Goal: Participate in discussion

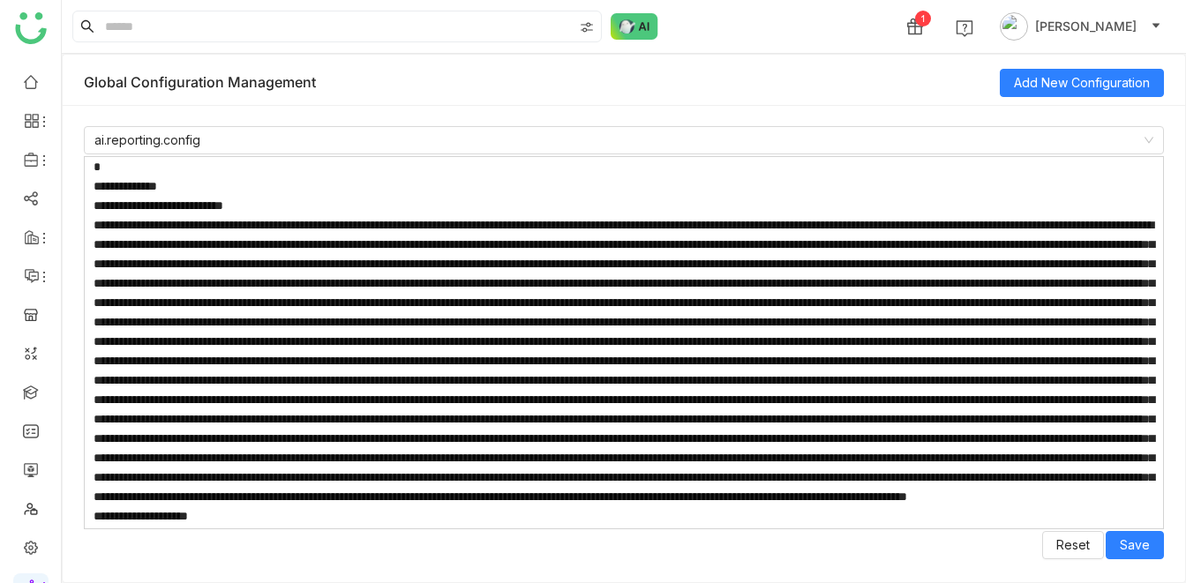
scroll to position [230, 0]
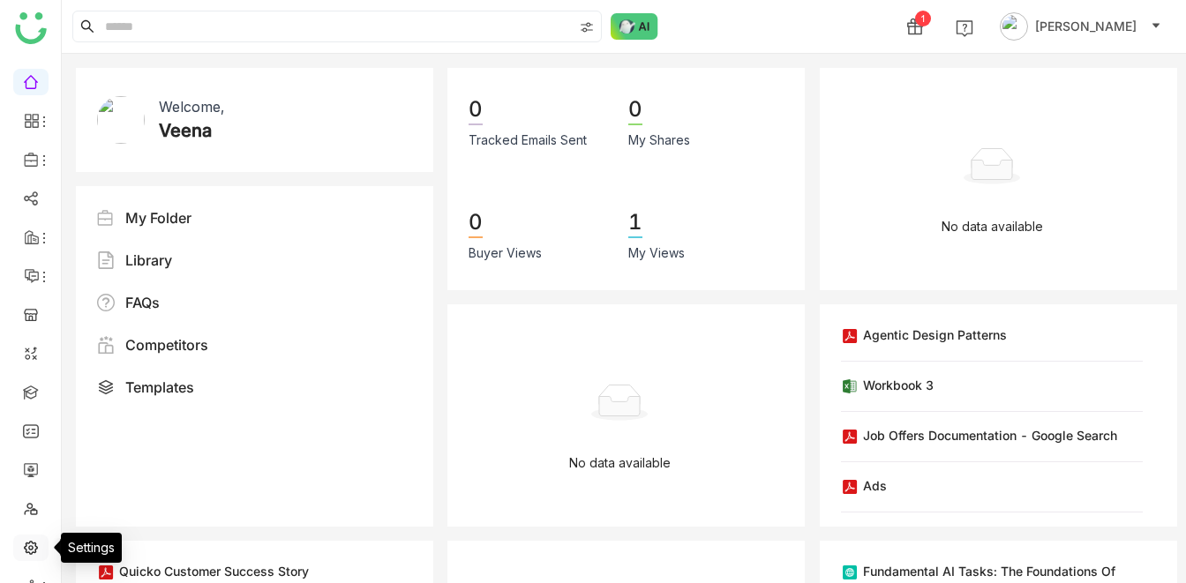
click at [26, 554] on link at bounding box center [31, 546] width 16 height 15
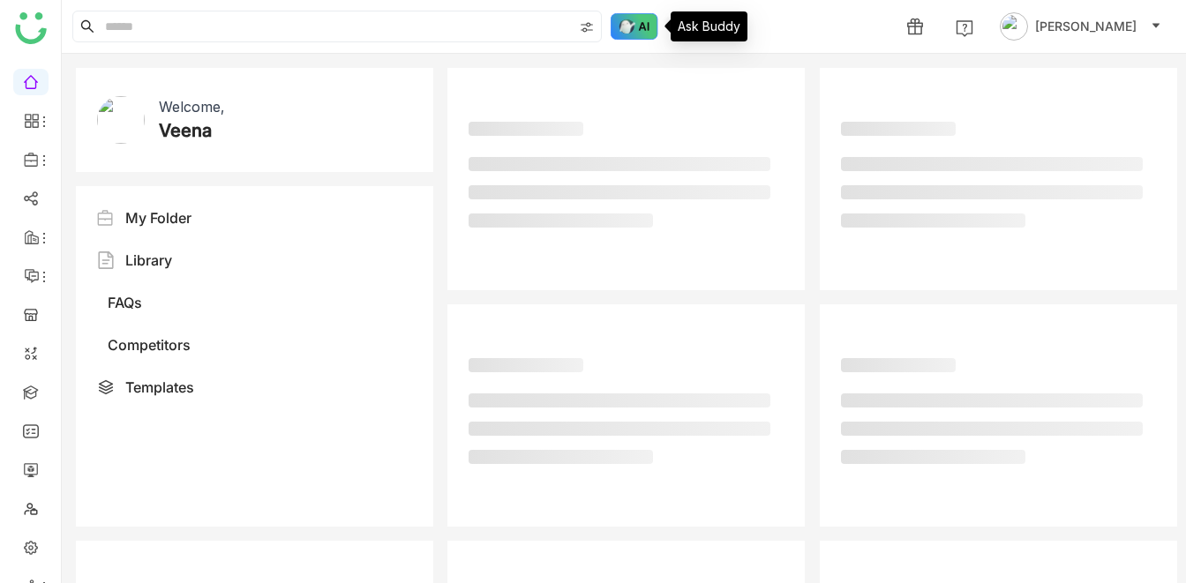
click at [625, 19] on img at bounding box center [634, 26] width 48 height 26
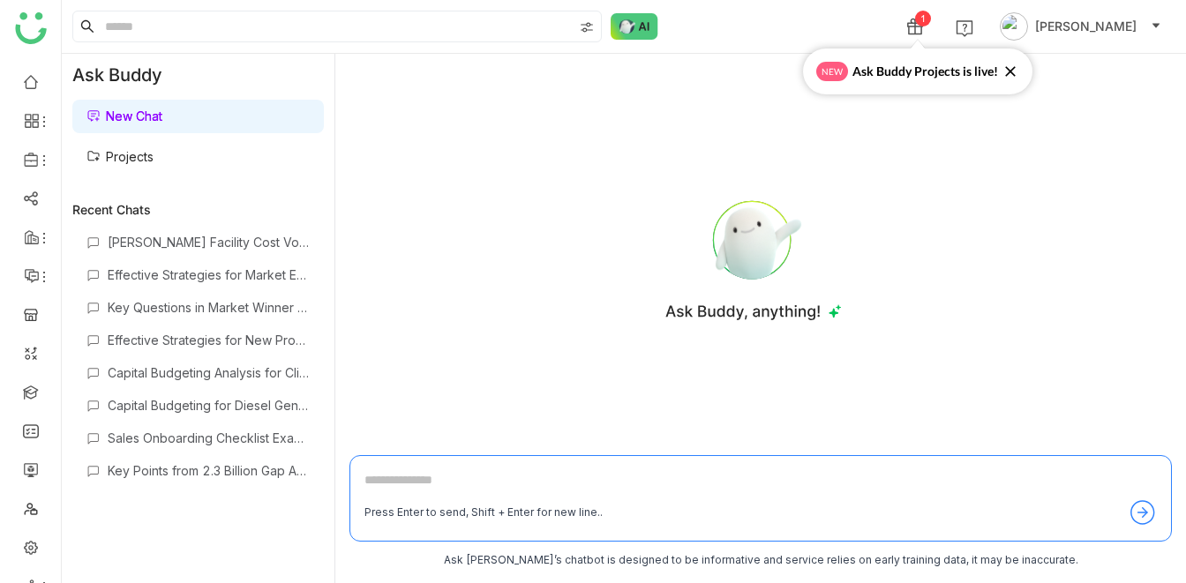
click at [146, 149] on link "Projects" at bounding box center [119, 156] width 67 height 15
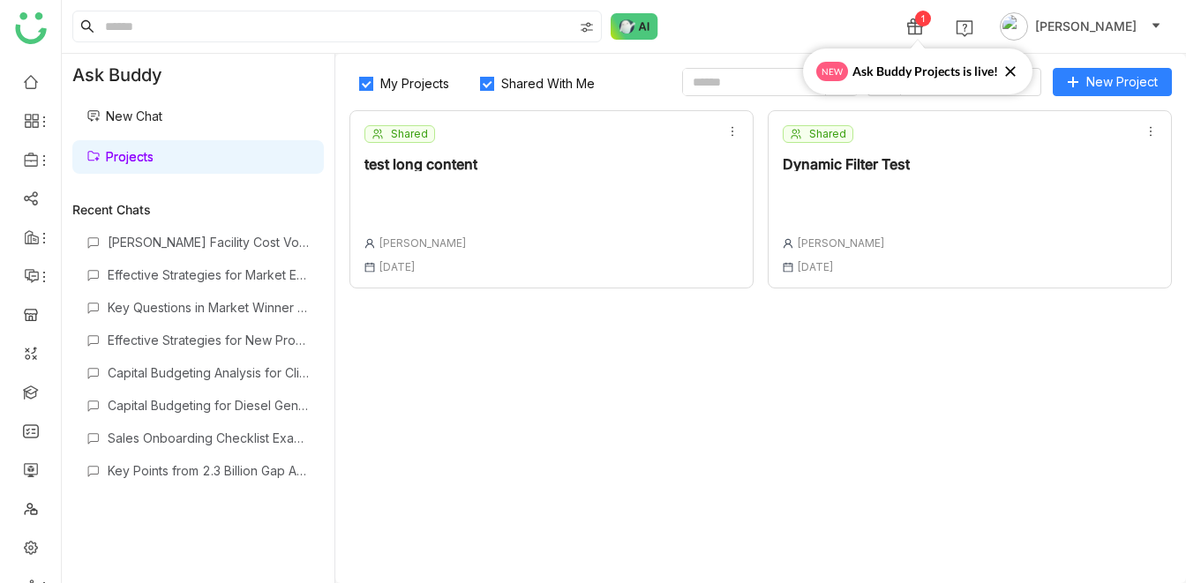
scroll to position [29, 0]
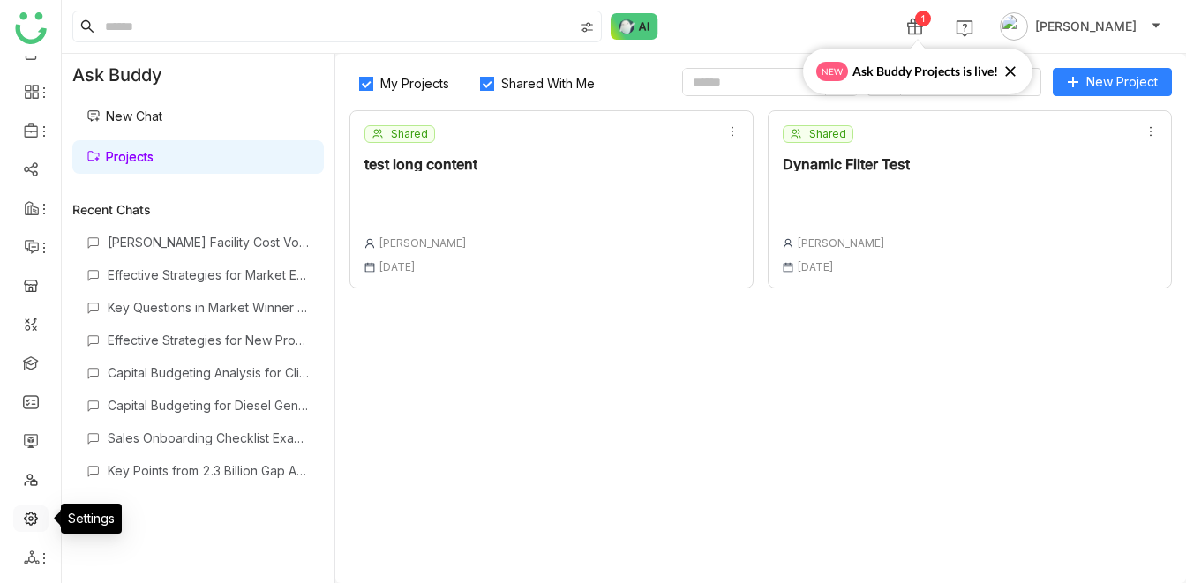
click at [27, 521] on link at bounding box center [31, 517] width 16 height 15
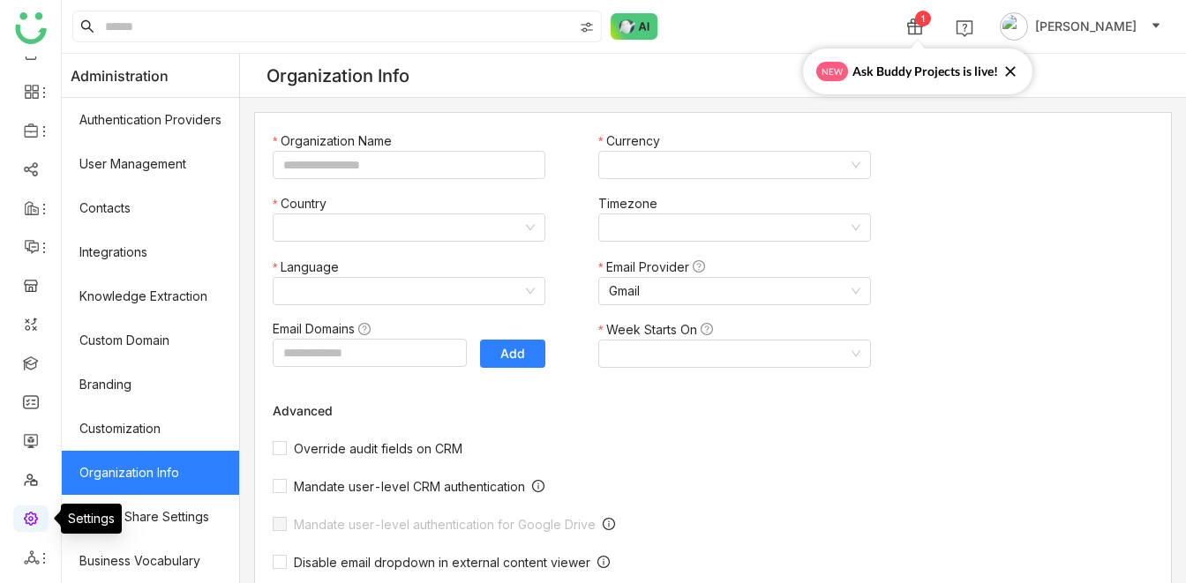
type input "**********"
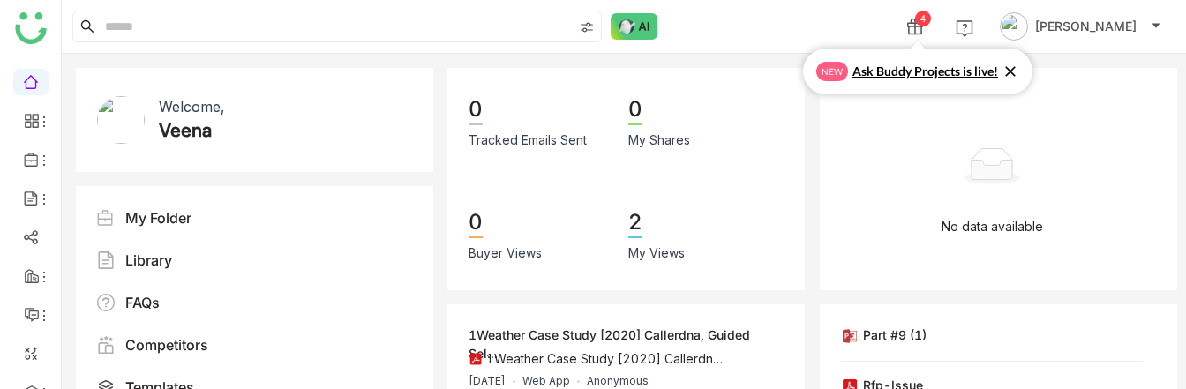
click at [1011, 71] on icon at bounding box center [1010, 72] width 18 height 18
click at [798, 28] on div "4 Veena Pulicharla" at bounding box center [624, 26] width 1124 height 53
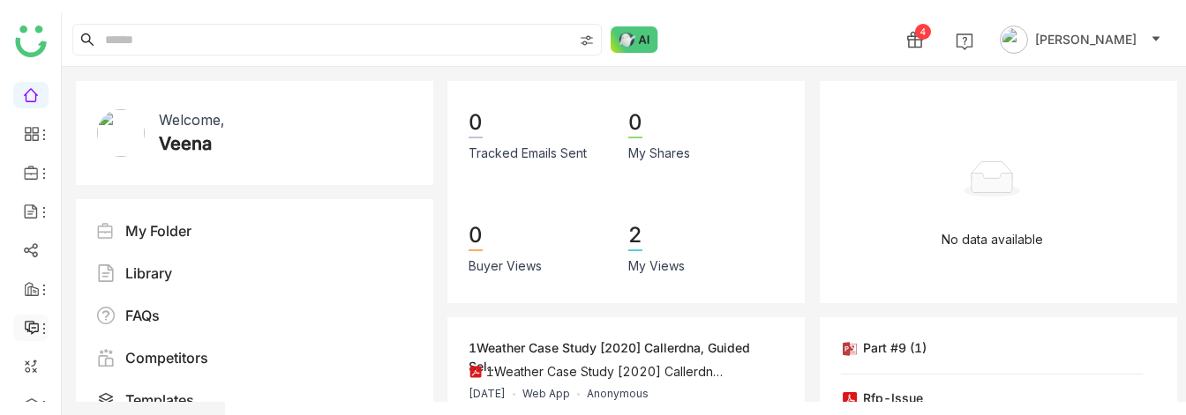
scroll to position [184, 0]
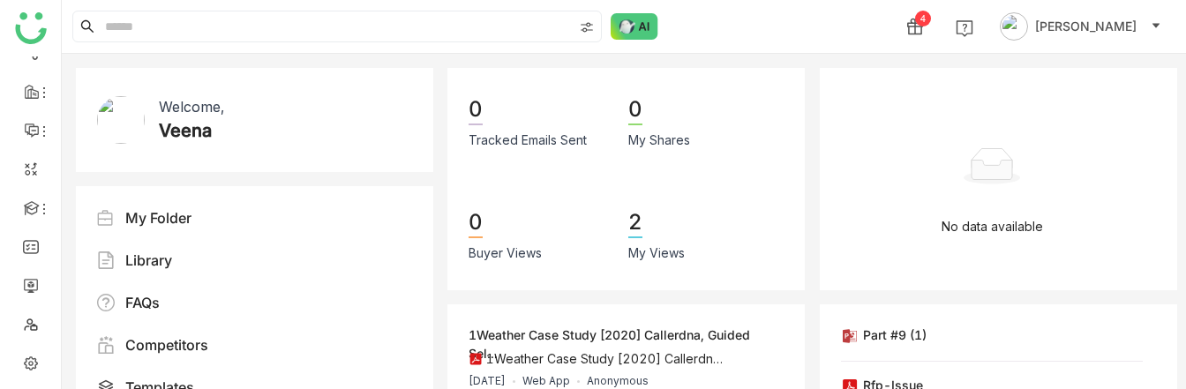
click at [753, 15] on div "4 Veena Pulicharla" at bounding box center [624, 26] width 1124 height 53
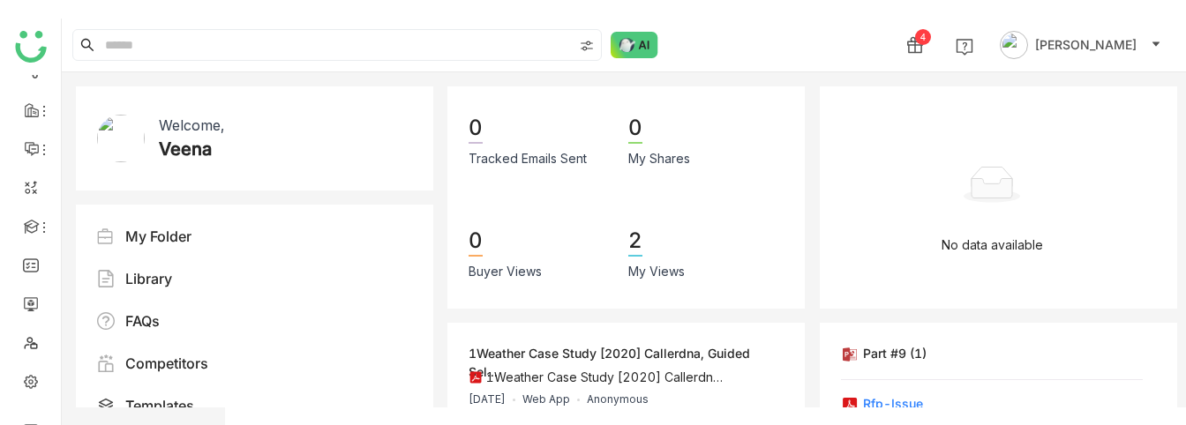
scroll to position [148, 0]
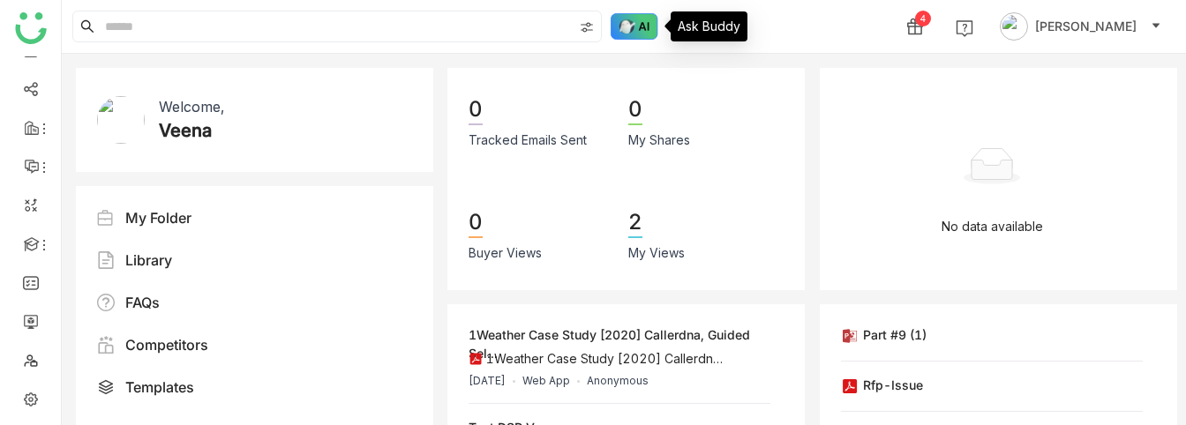
click at [629, 33] on img at bounding box center [634, 26] width 48 height 26
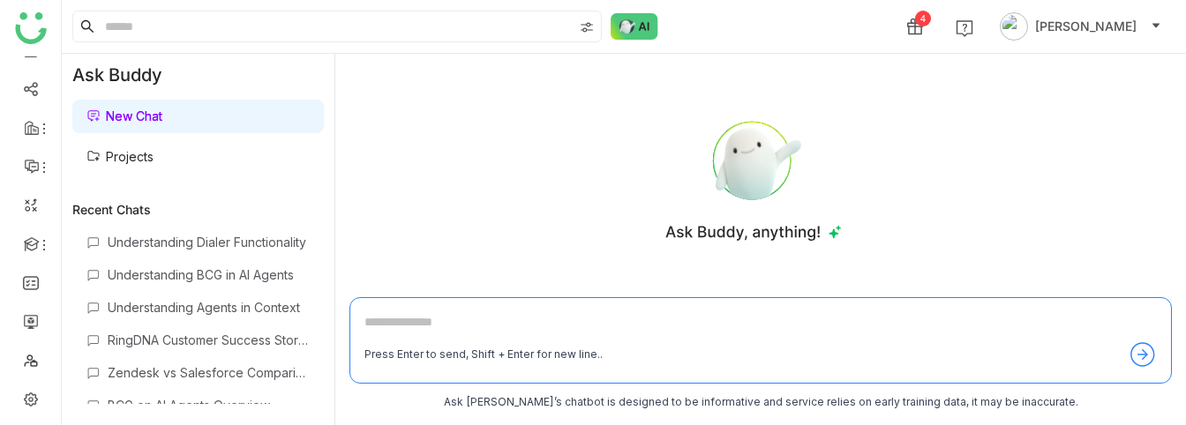
click at [134, 164] on link "Projects" at bounding box center [119, 156] width 67 height 15
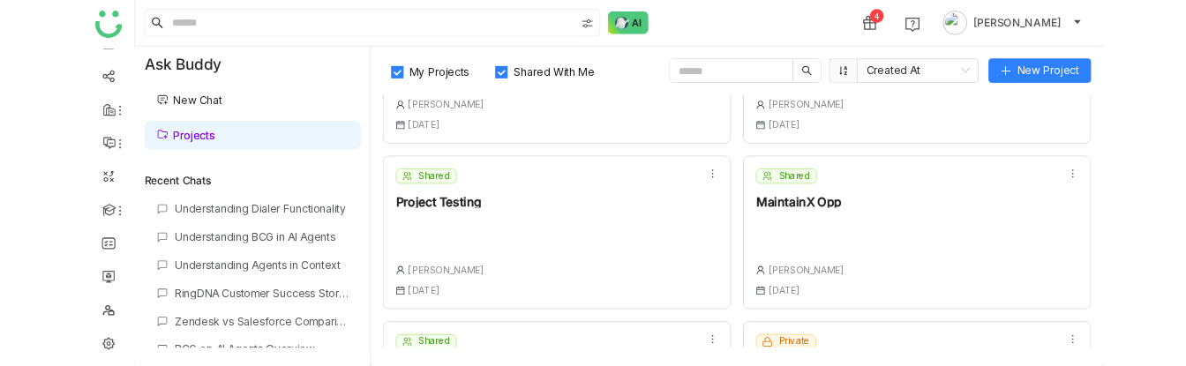
scroll to position [488, 0]
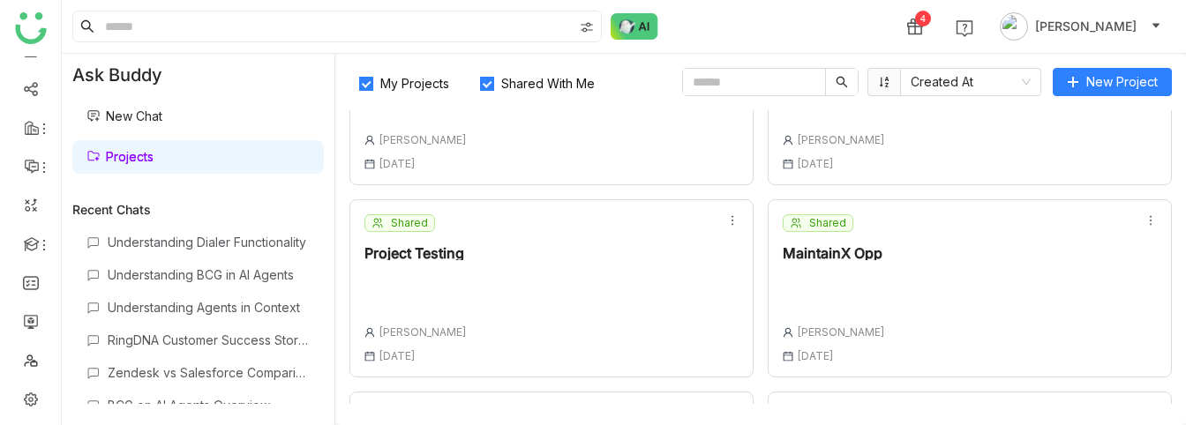
click at [829, 252] on div "MaintainX Opp" at bounding box center [833, 253] width 102 height 14
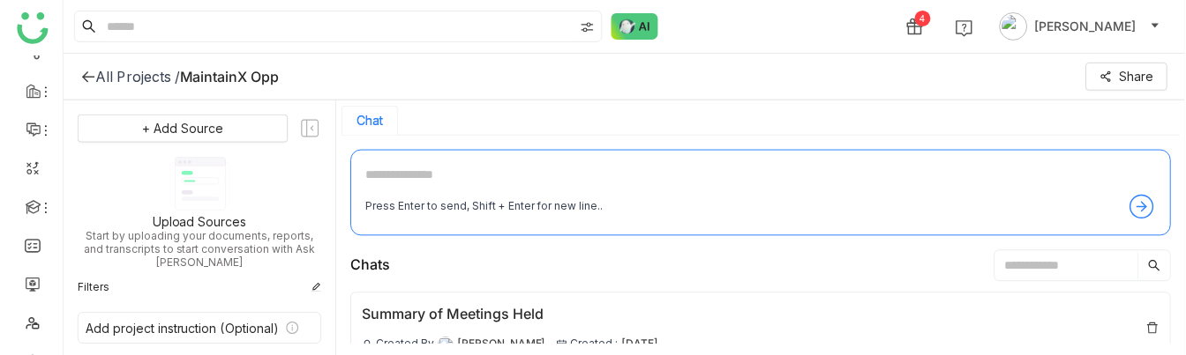
scroll to position [184, 0]
click at [395, 160] on div "Press Enter to send, Shift + Enter for new line.." at bounding box center [760, 193] width 822 height 86
click at [385, 167] on textarea at bounding box center [760, 179] width 792 height 28
type textarea "**********"
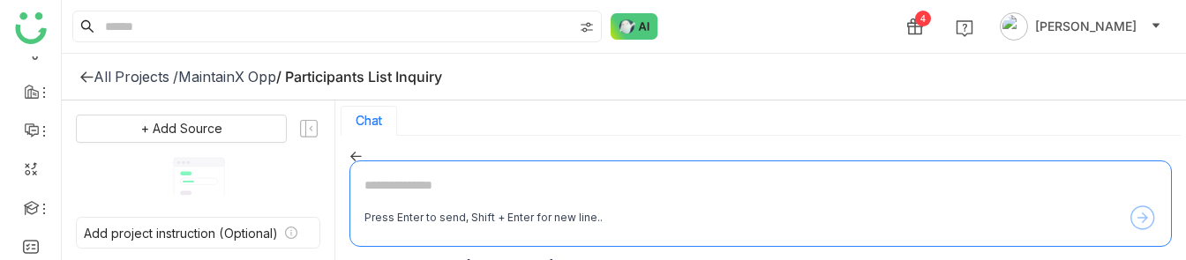
scroll to position [1454, 0]
